Goal: Task Accomplishment & Management: Complete application form

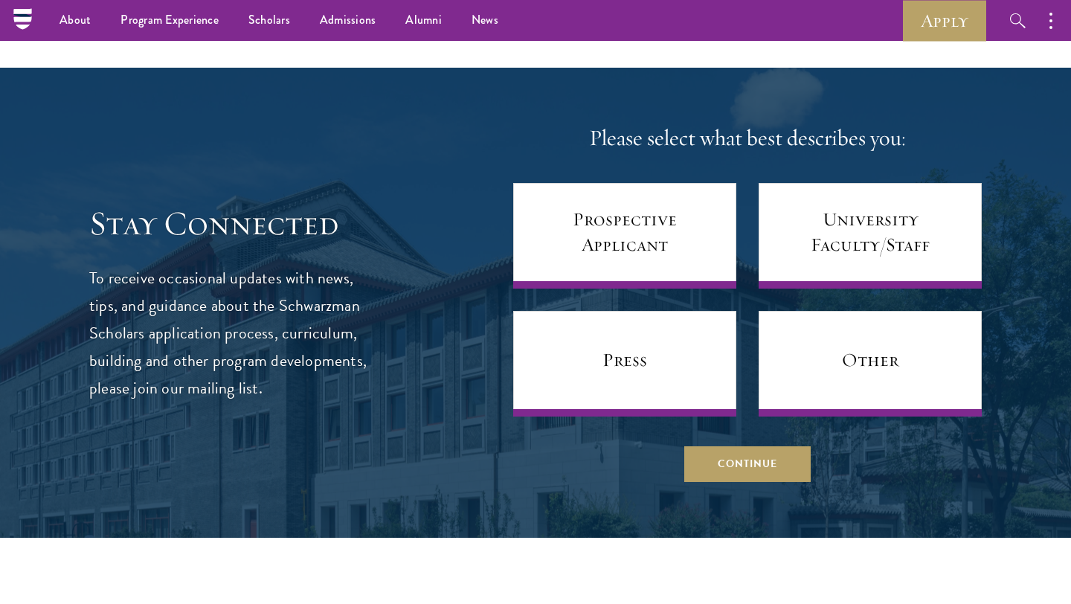
scroll to position [5479, 0]
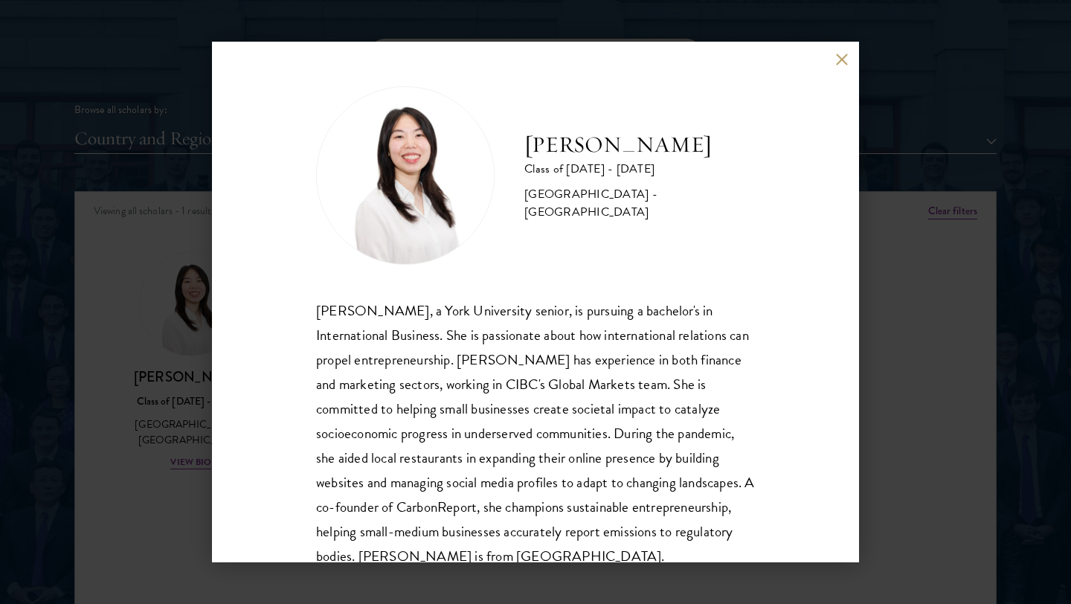
scroll to position [51, 0]
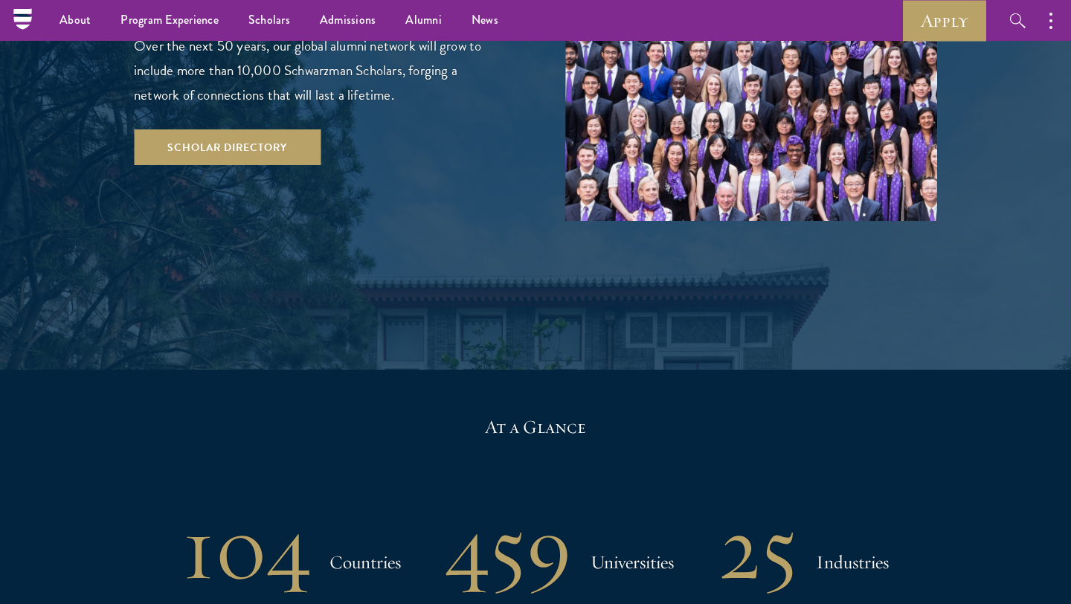
scroll to position [1754, 0]
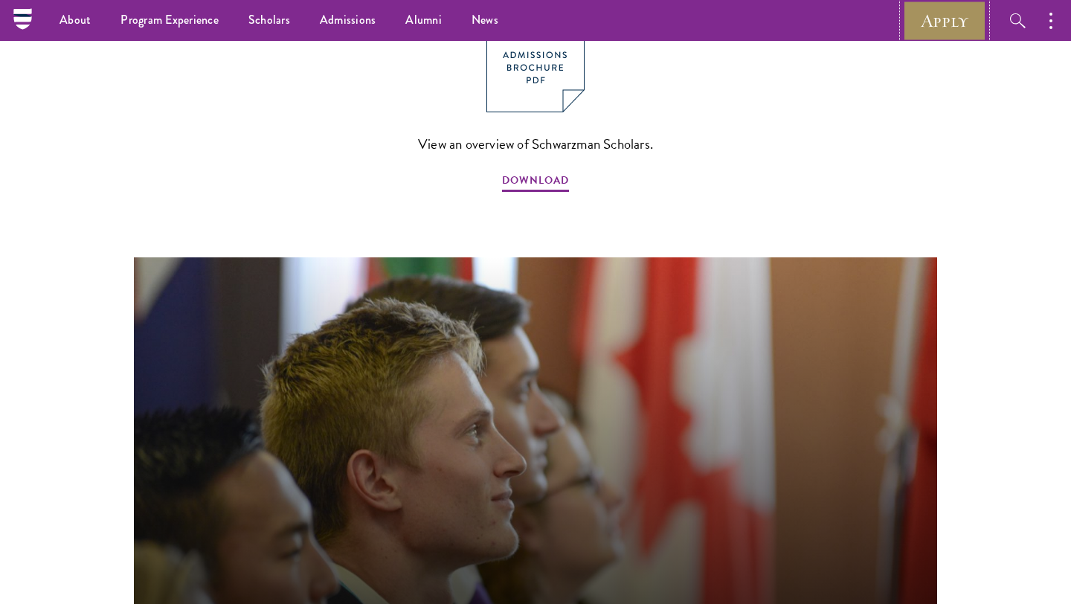
click at [952, 16] on link "Apply" at bounding box center [944, 20] width 83 height 41
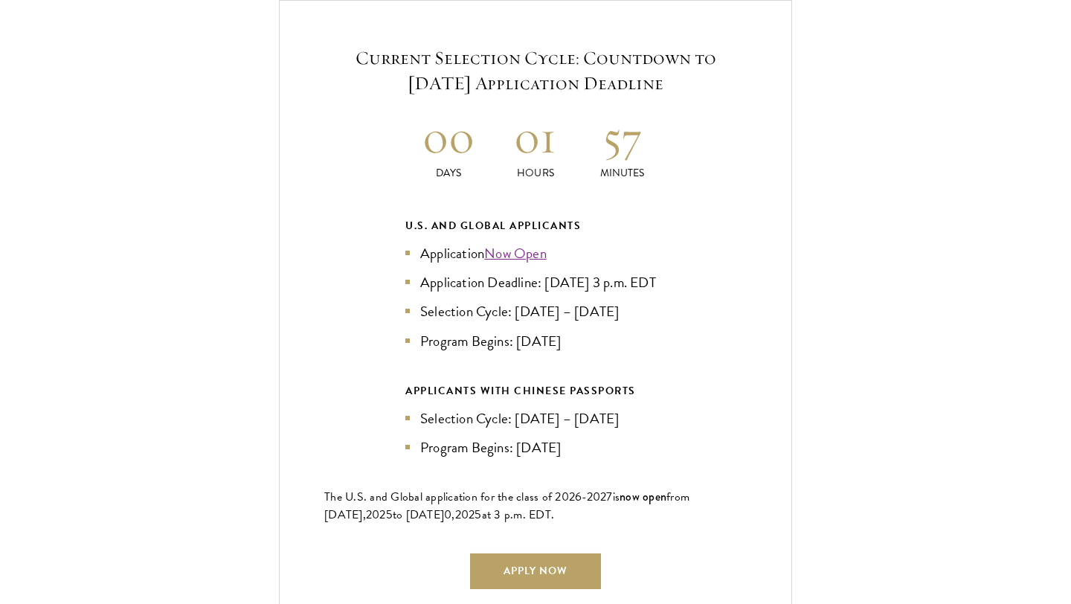
scroll to position [3229, 0]
